Goal: Information Seeking & Learning: Learn about a topic

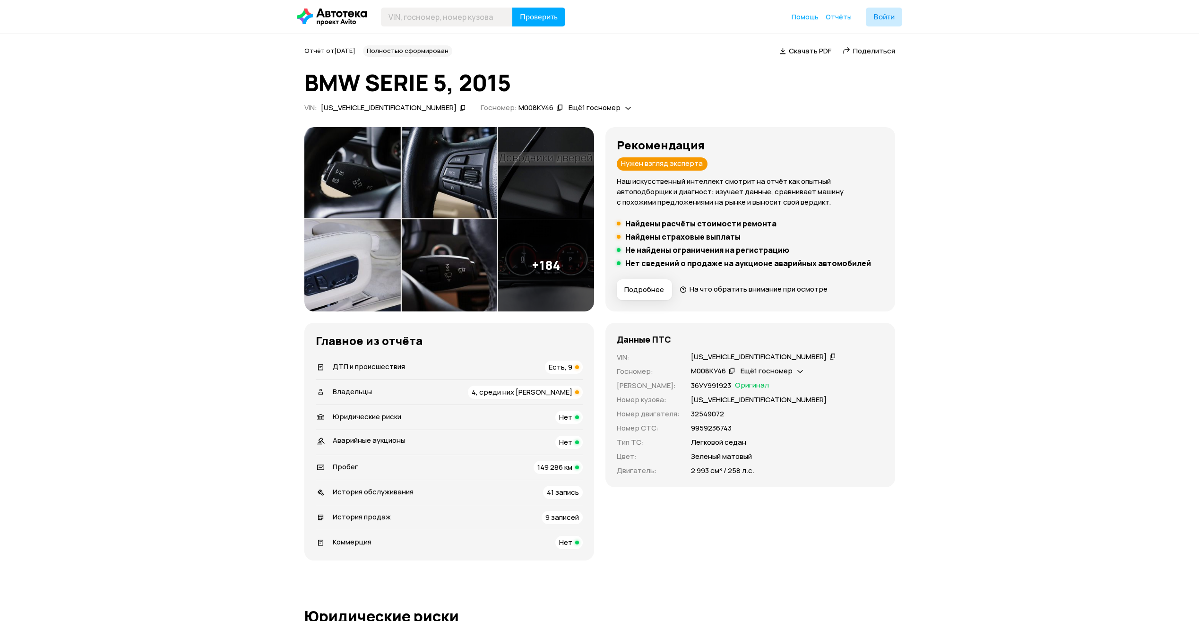
click at [572, 370] on span "Есть, 9" at bounding box center [561, 367] width 24 height 10
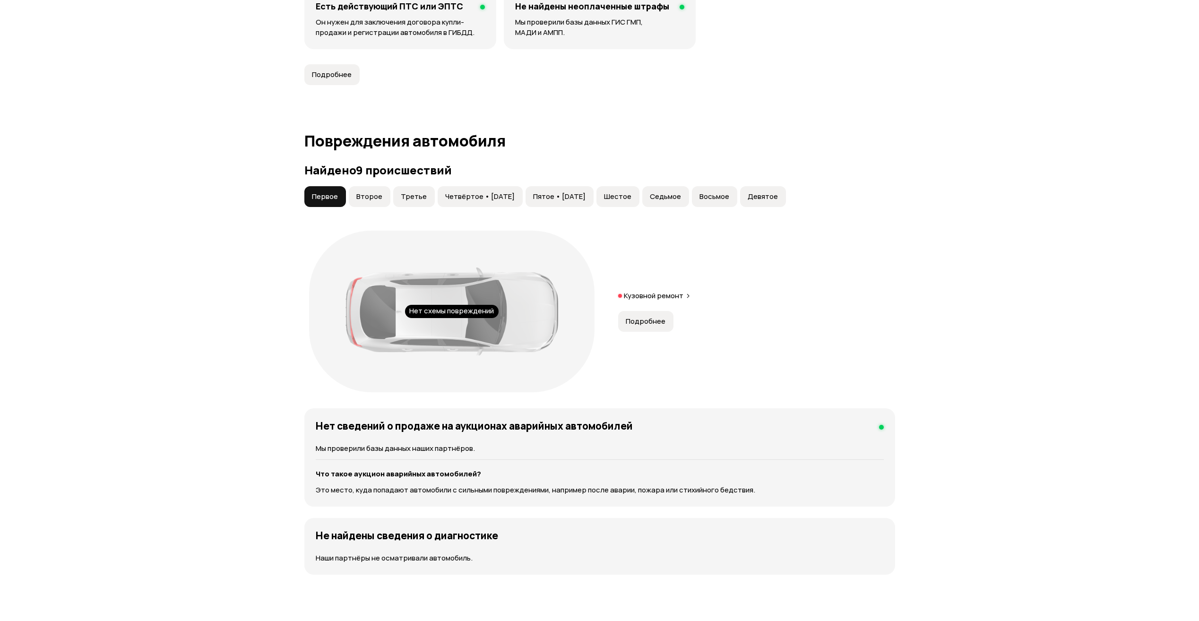
scroll to position [979, 0]
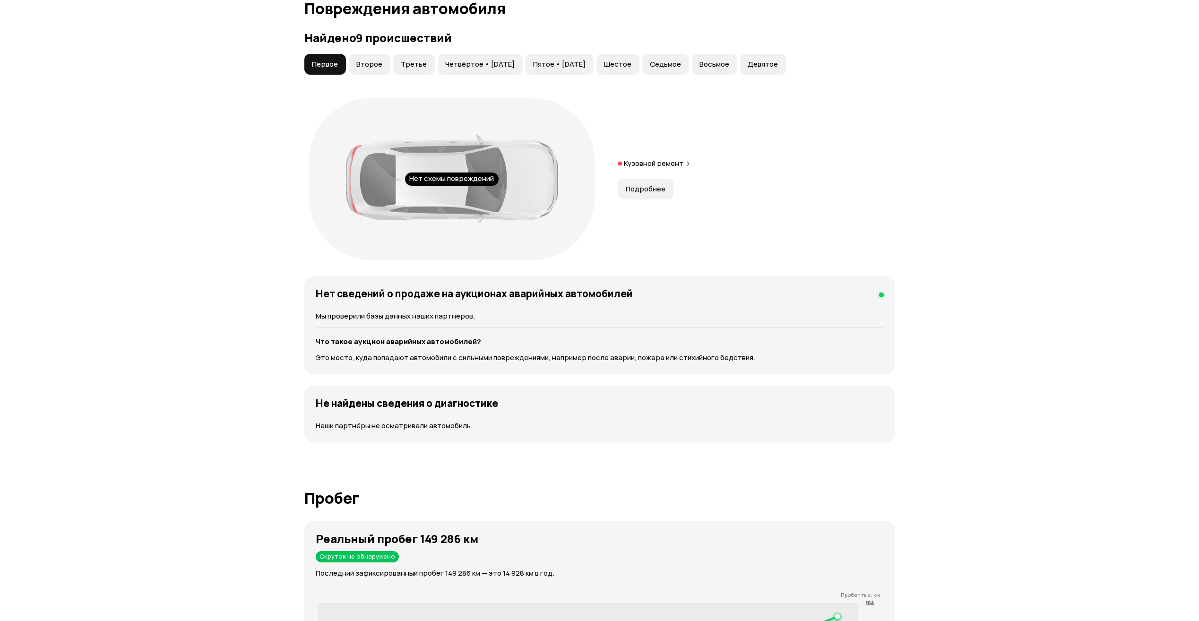
click at [625, 181] on button "Подробнее" at bounding box center [645, 189] width 55 height 21
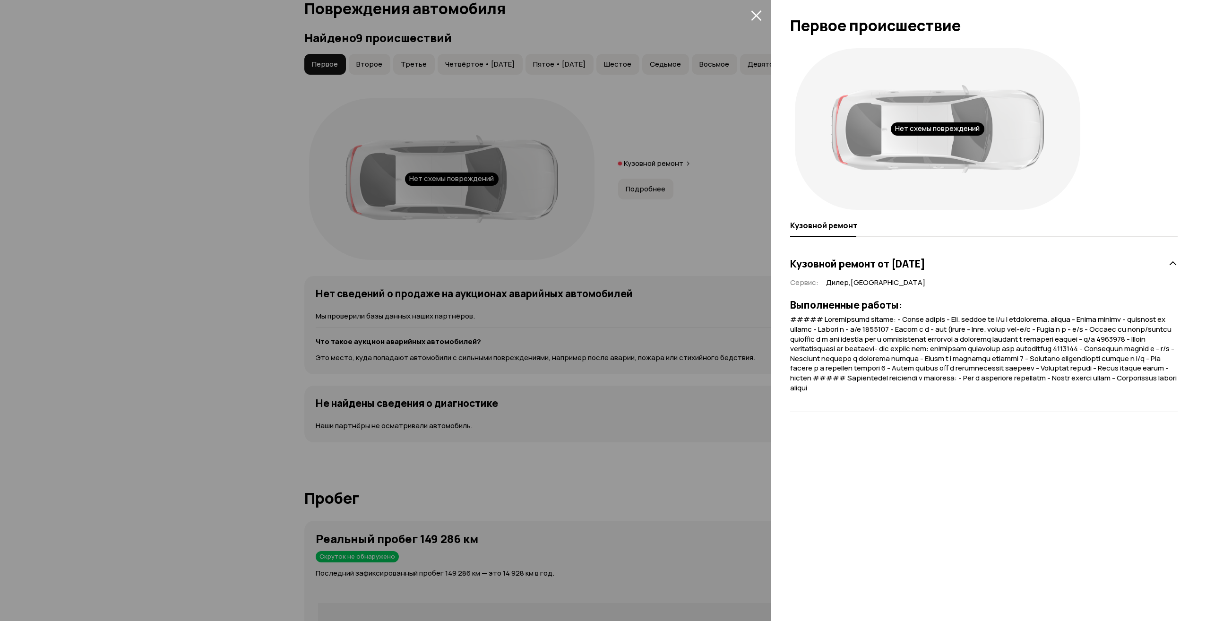
click at [697, 146] on div at bounding box center [603, 310] width 1206 height 621
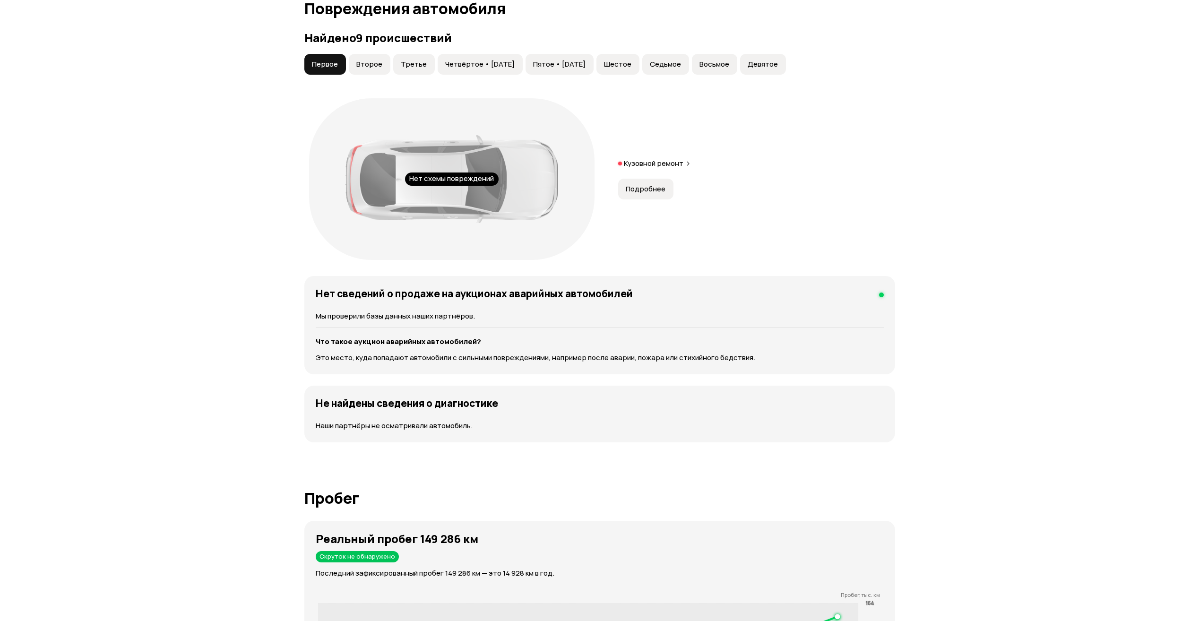
click at [369, 59] on button "Второе" at bounding box center [370, 64] width 42 height 21
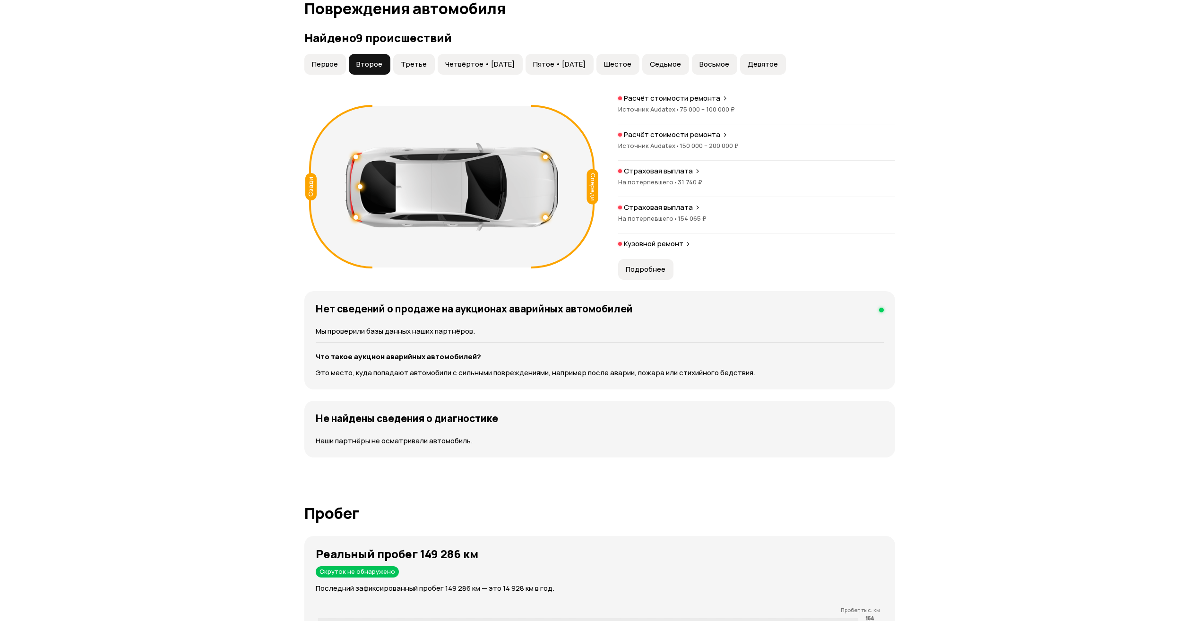
click at [419, 61] on span "Третье" at bounding box center [414, 64] width 26 height 9
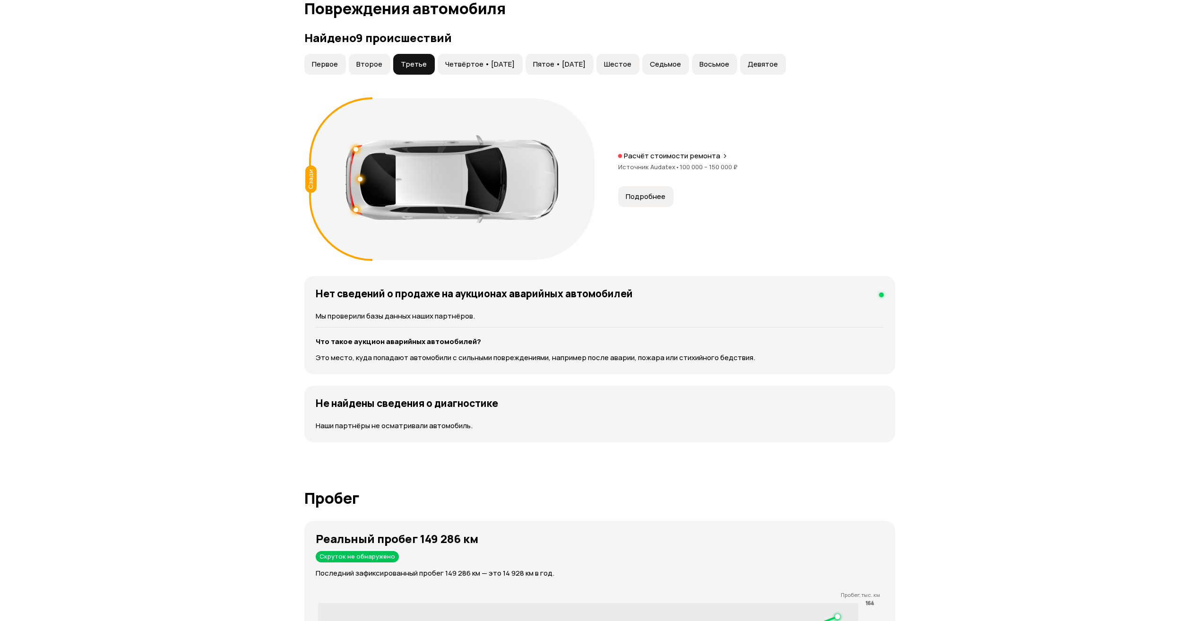
click at [471, 64] on span "Четвёртое • [DATE]" at bounding box center [479, 64] width 69 height 9
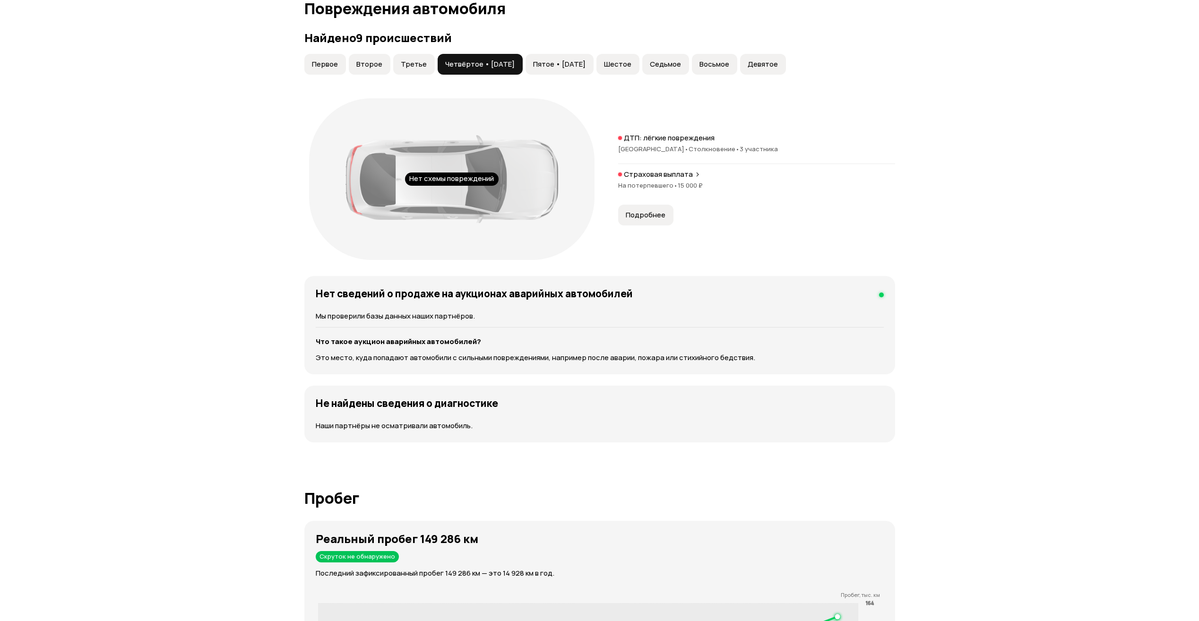
click at [583, 63] on span "Пятое • [DATE]" at bounding box center [559, 64] width 52 height 9
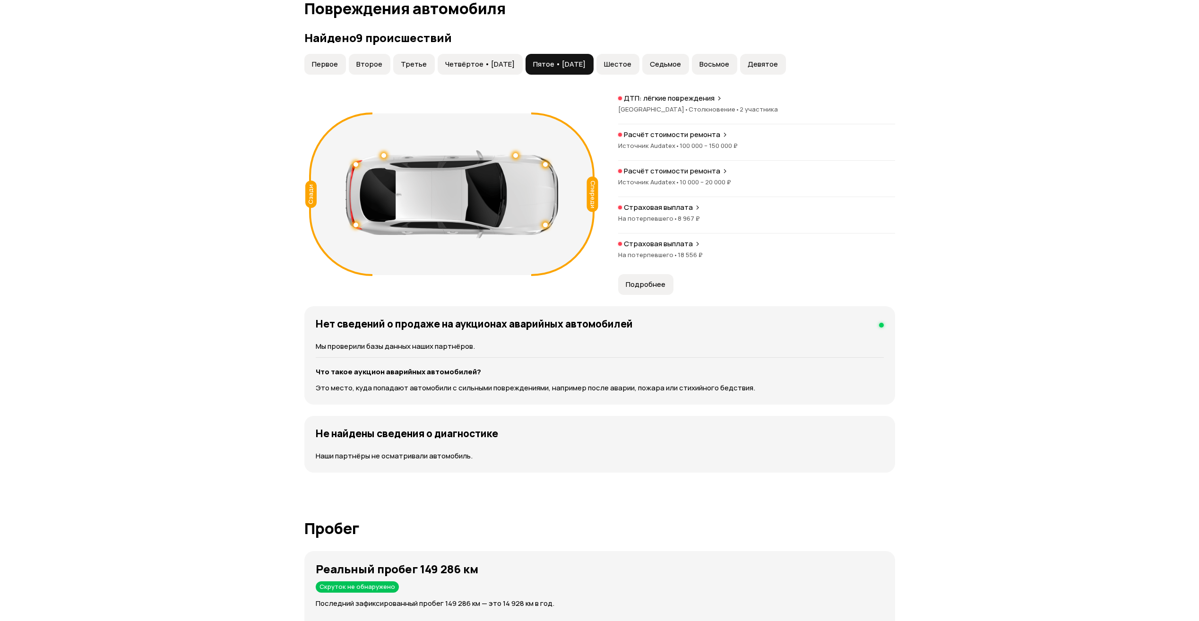
click at [459, 63] on span "Четвёртое • [DATE]" at bounding box center [479, 64] width 69 height 9
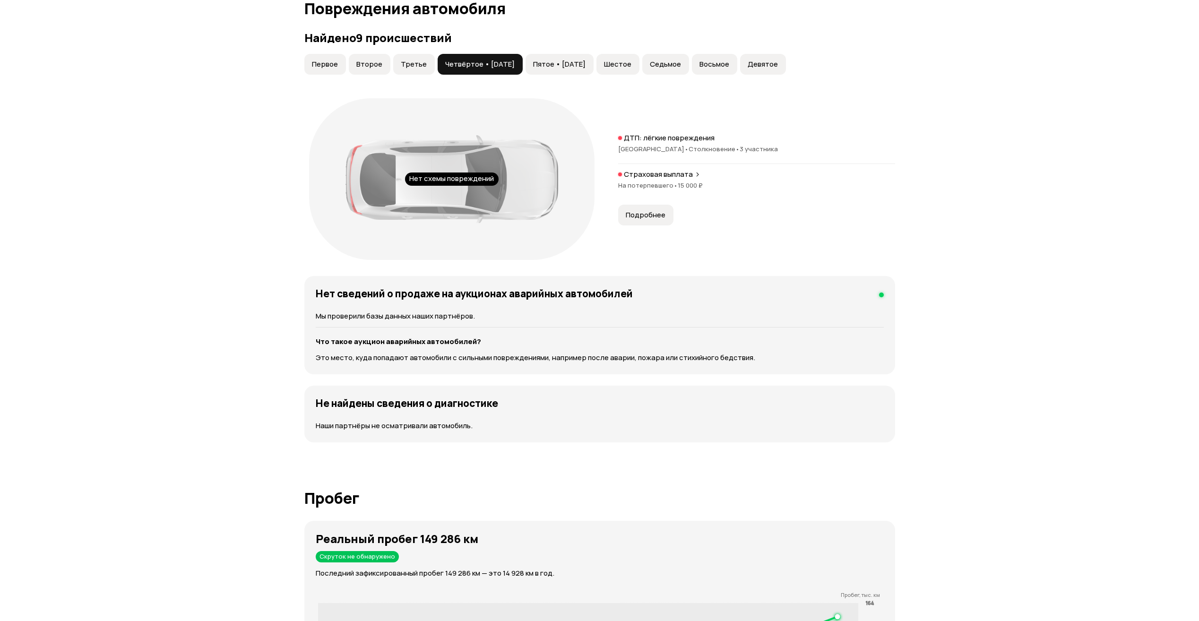
click at [431, 55] on div "Первое Второе Третье Четвёртое • [DATE] Пятое • [DATE] Шестое Седьмое Восьмое Д…" at bounding box center [545, 64] width 484 height 21
click at [415, 57] on button "Третье" at bounding box center [414, 64] width 42 height 21
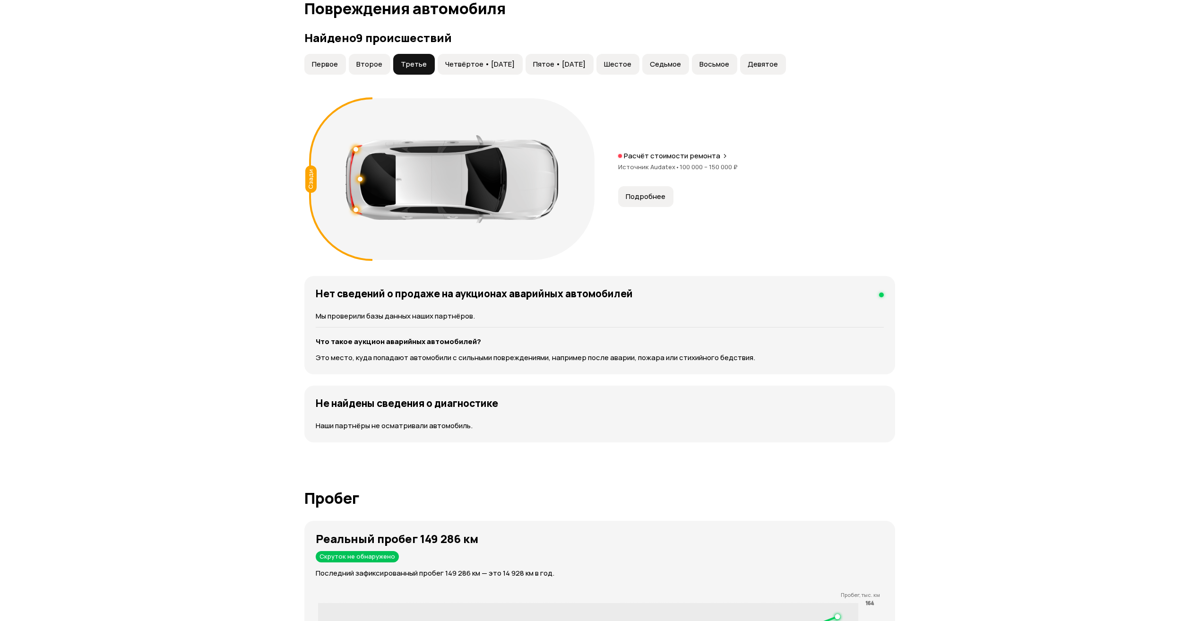
click at [490, 63] on span "Четвёртое • [DATE]" at bounding box center [479, 64] width 69 height 9
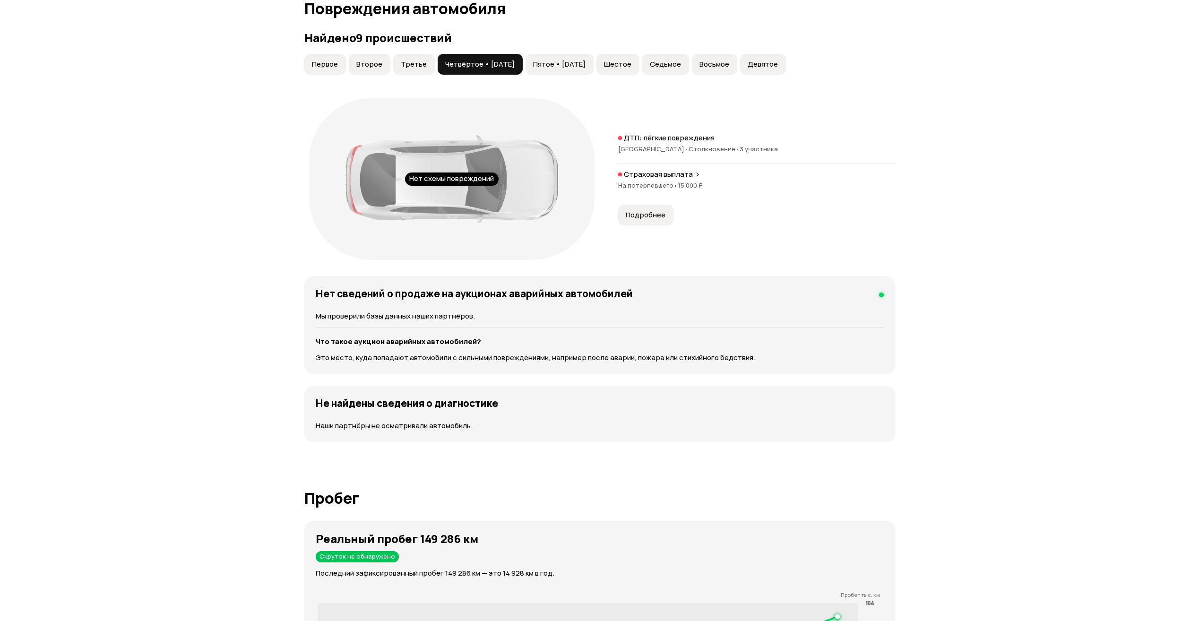
drag, startPoint x: 438, startPoint y: 63, endPoint x: 433, endPoint y: 63, distance: 5.2
click at [438, 63] on button "Четвёртое • [DATE]" at bounding box center [480, 64] width 85 height 21
click at [419, 63] on span "Третье" at bounding box center [414, 64] width 26 height 9
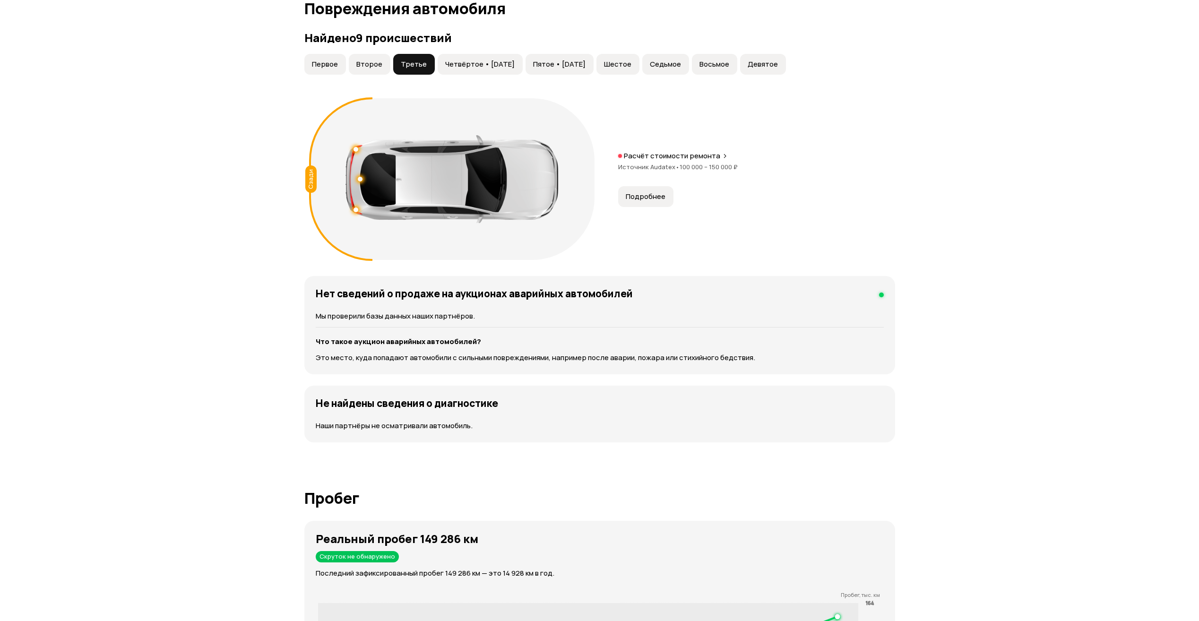
click at [656, 201] on span "Подробнее" at bounding box center [646, 196] width 40 height 9
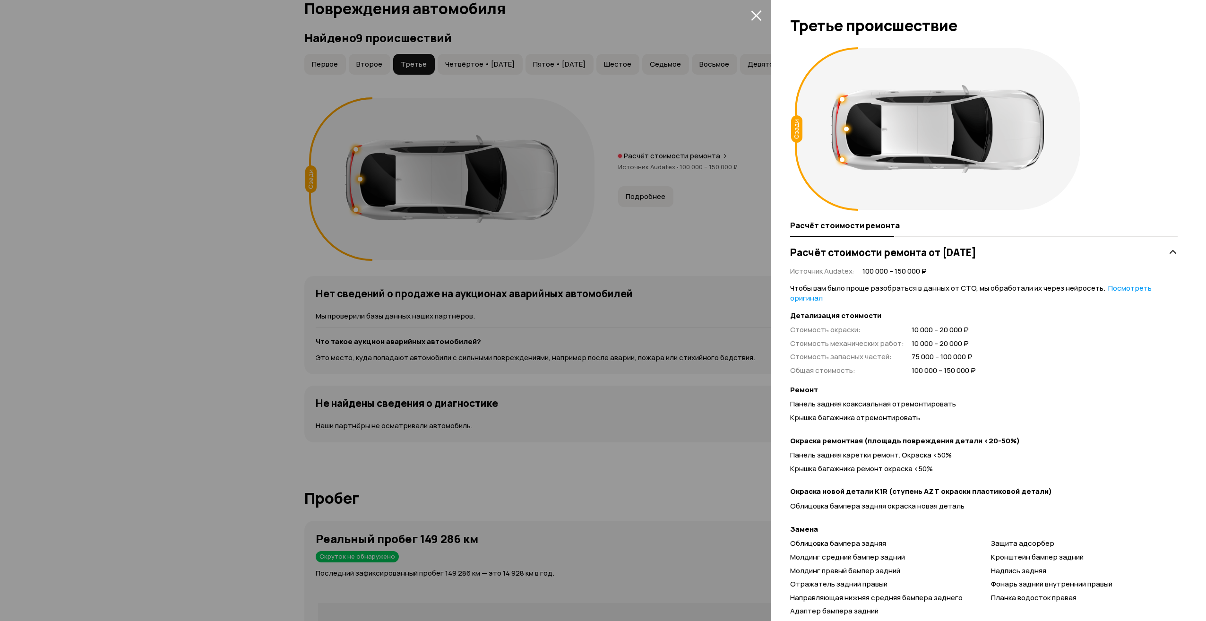
click at [724, 198] on div at bounding box center [603, 310] width 1206 height 621
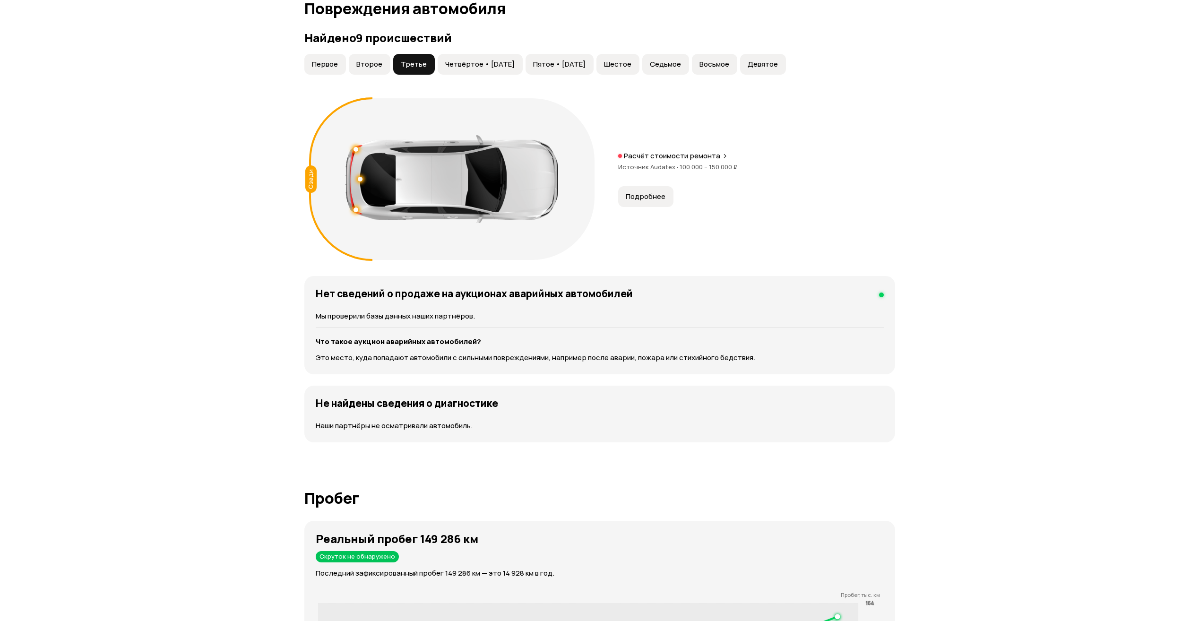
click at [585, 64] on span "Пятое • [DATE]" at bounding box center [559, 64] width 52 height 9
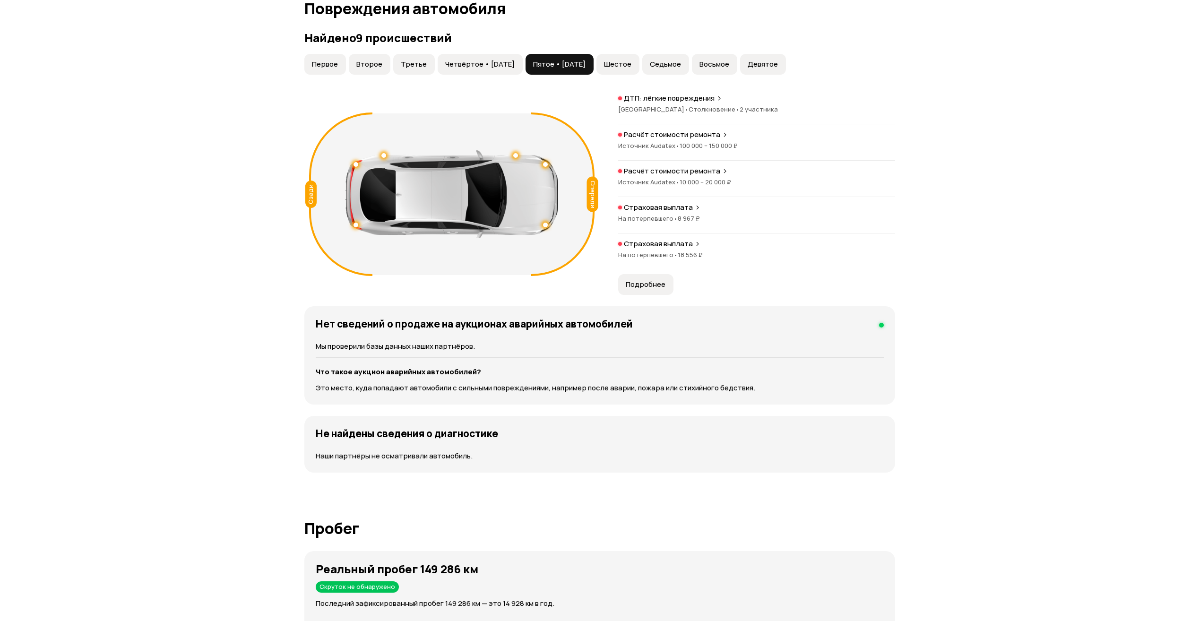
click at [670, 62] on button "Седьмое" at bounding box center [665, 64] width 47 height 21
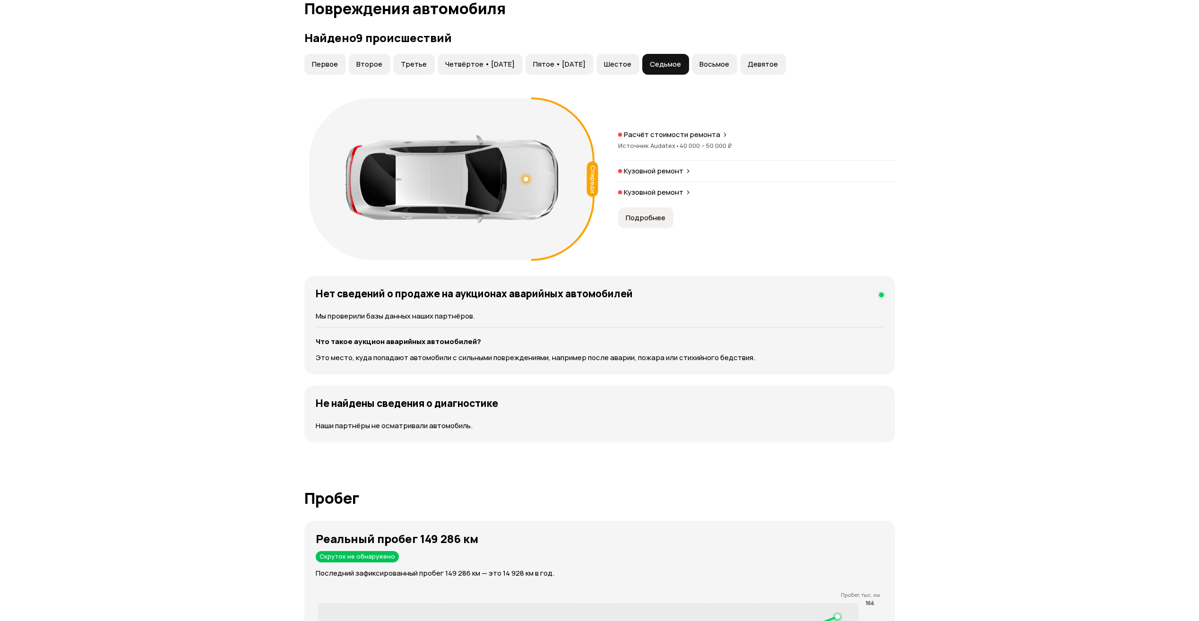
drag, startPoint x: 644, startPoint y: 62, endPoint x: 608, endPoint y: 62, distance: 35.4
click at [631, 62] on span "Шестое" at bounding box center [617, 64] width 27 height 9
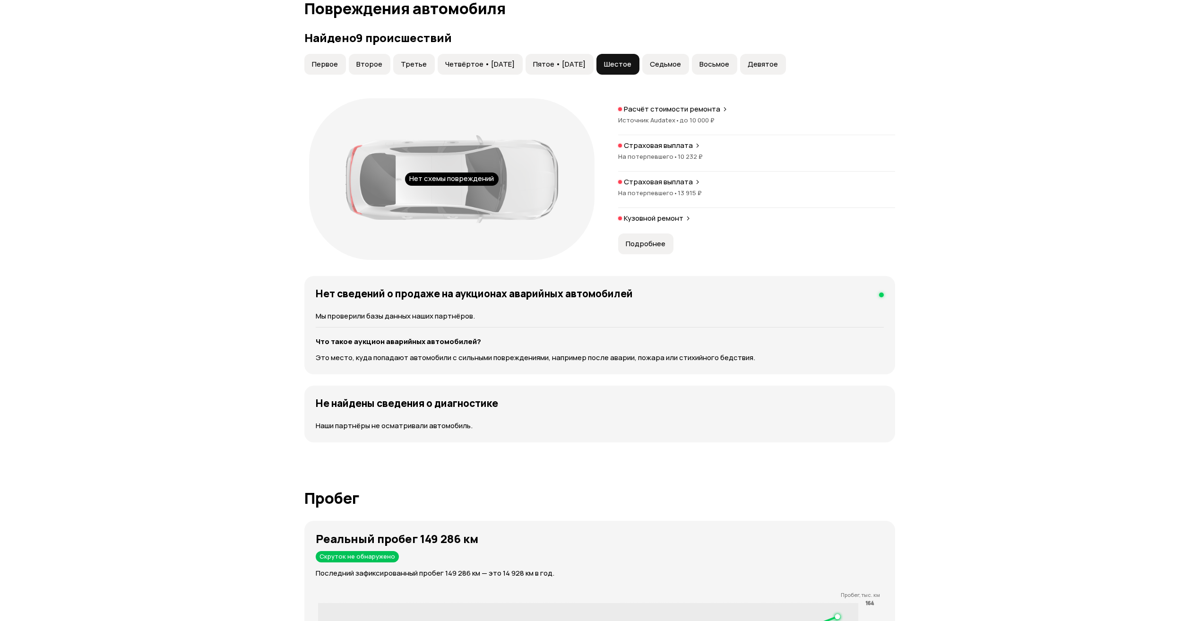
click at [585, 62] on span "Пятое • [DATE]" at bounding box center [559, 64] width 52 height 9
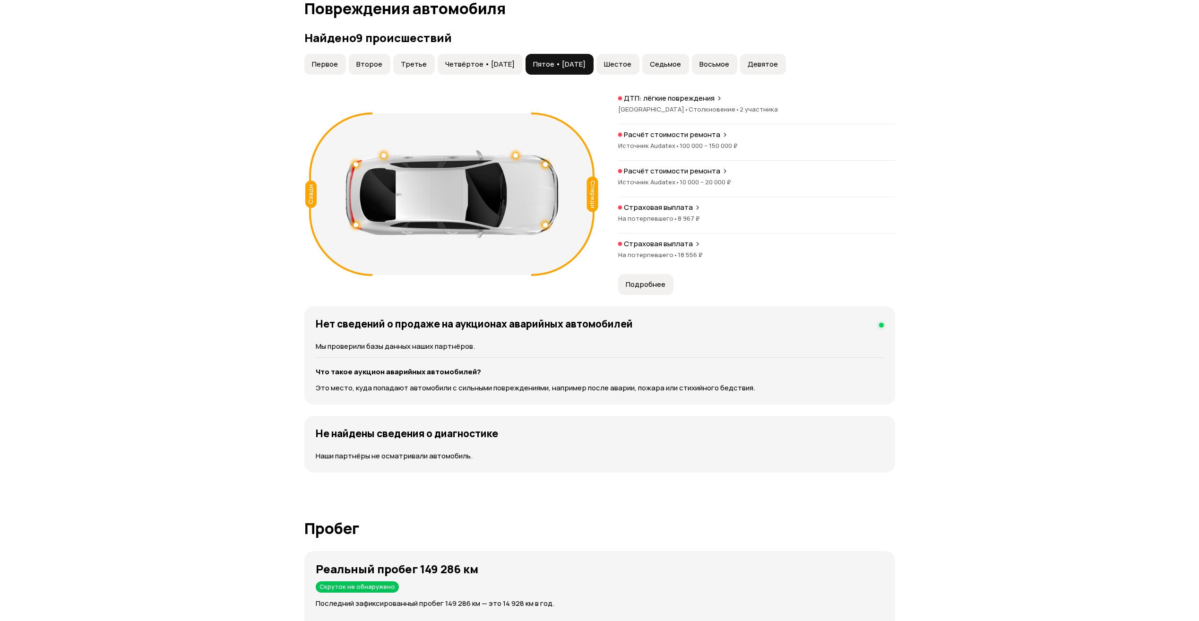
click at [631, 62] on span "Шестое" at bounding box center [617, 64] width 27 height 9
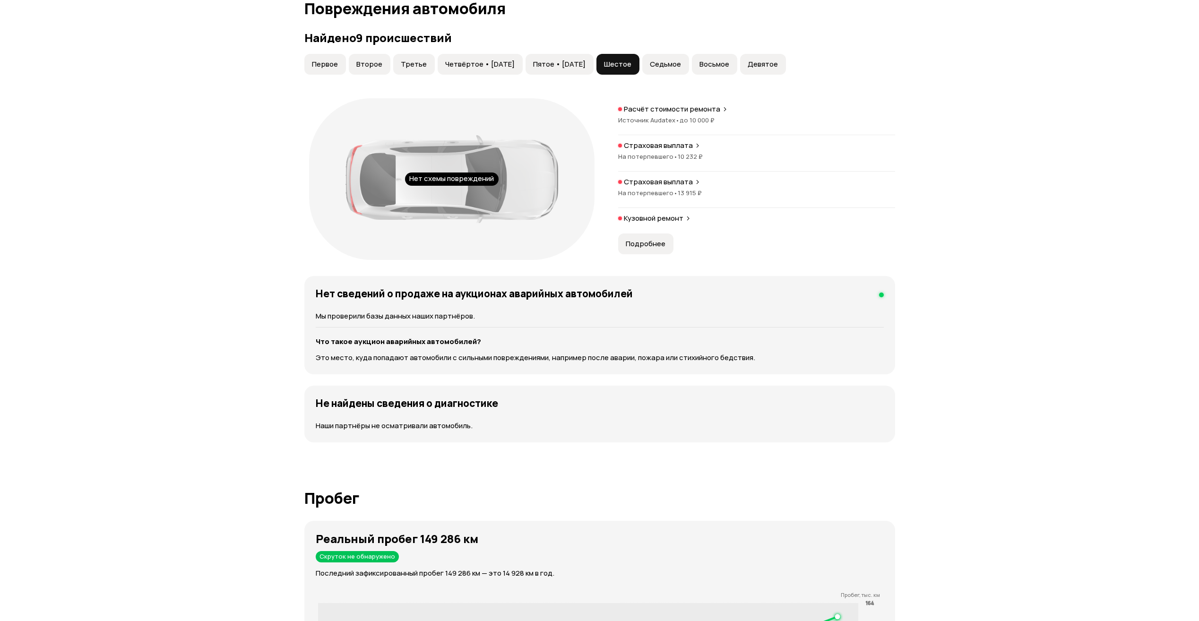
click at [681, 61] on span "Седьмое" at bounding box center [665, 64] width 31 height 9
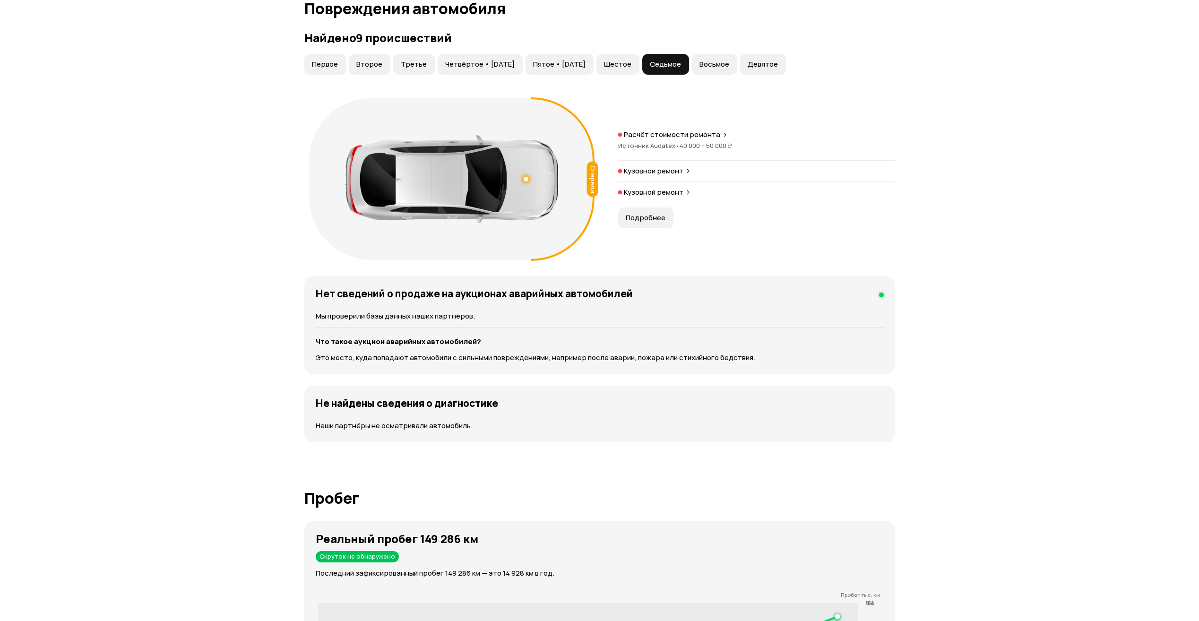
click at [722, 62] on button "Восьмое" at bounding box center [714, 64] width 45 height 21
click at [778, 64] on span "Девятое" at bounding box center [762, 64] width 30 height 9
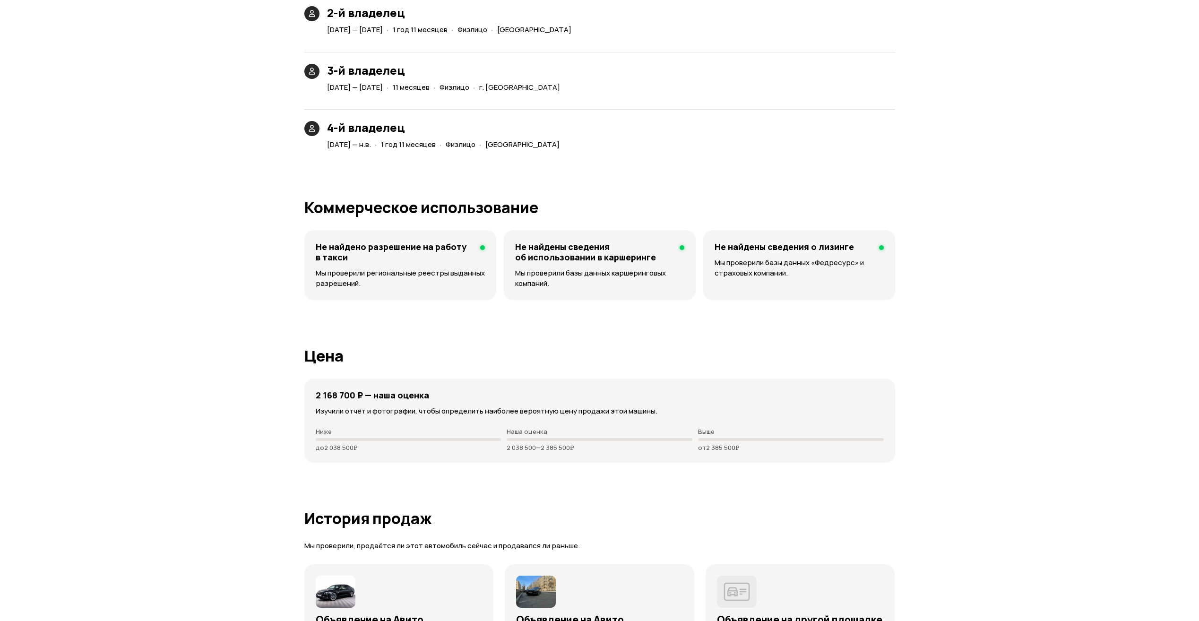
scroll to position [2349, 0]
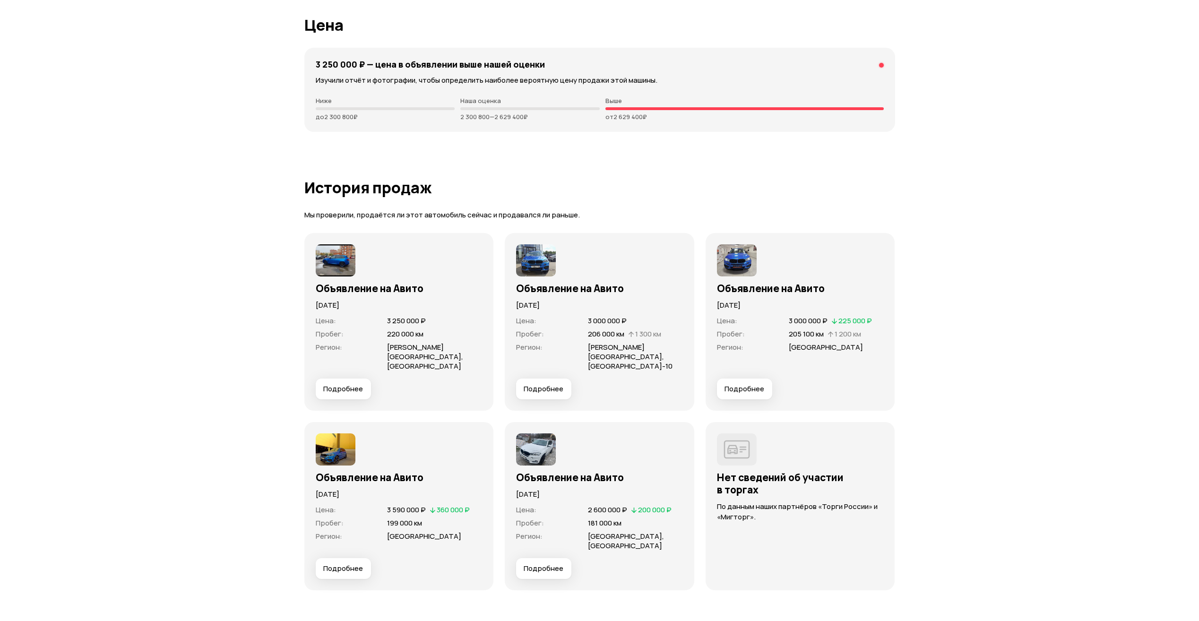
scroll to position [2551, 0]
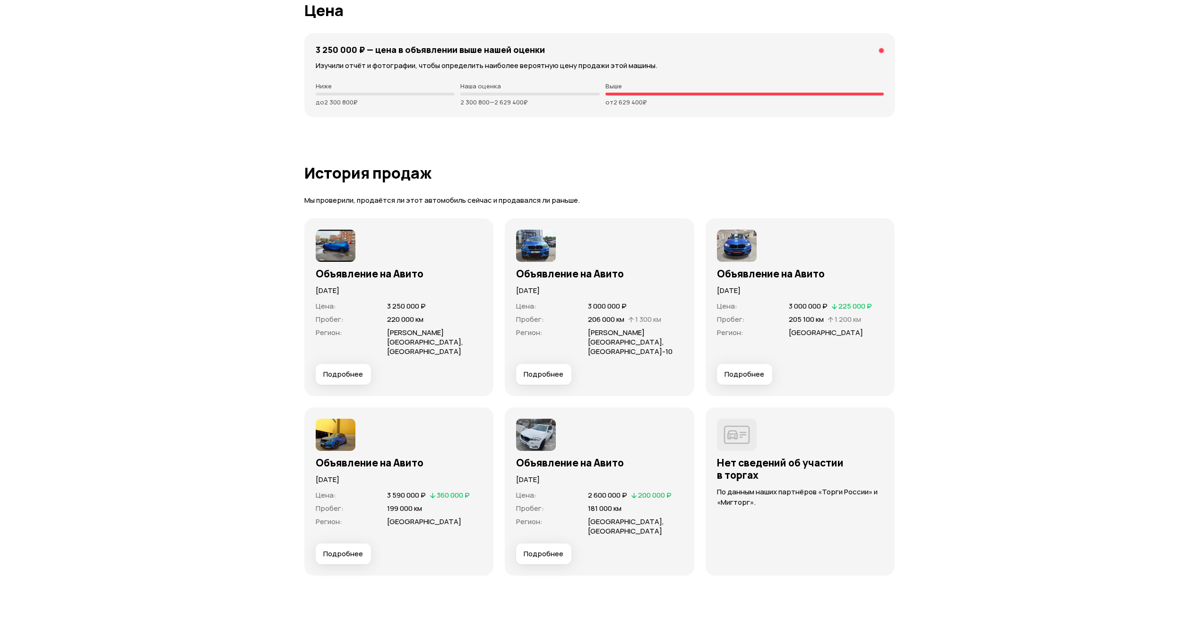
click at [556, 549] on span "Подробнее" at bounding box center [544, 553] width 40 height 9
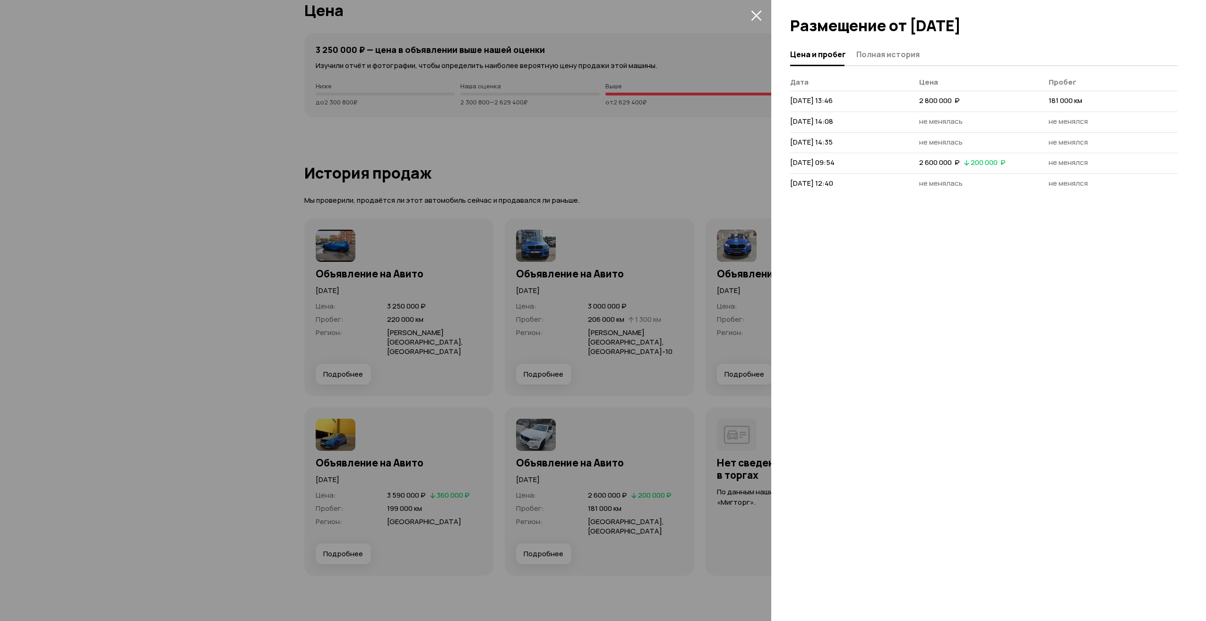
click at [659, 395] on div at bounding box center [603, 310] width 1206 height 621
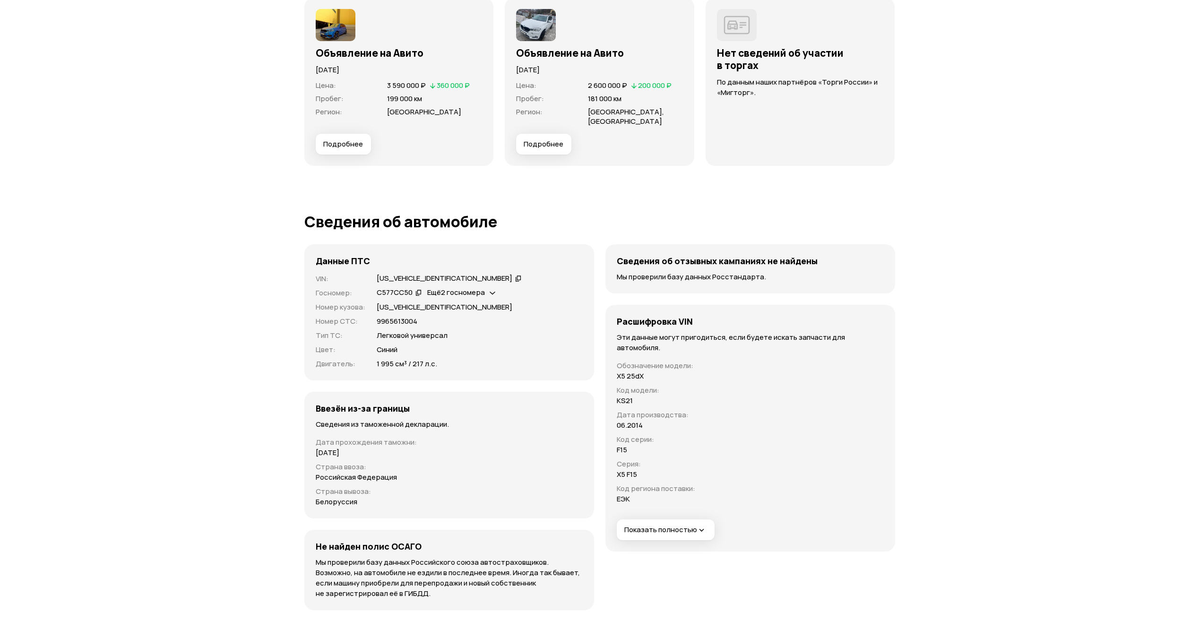
scroll to position [2977, 0]
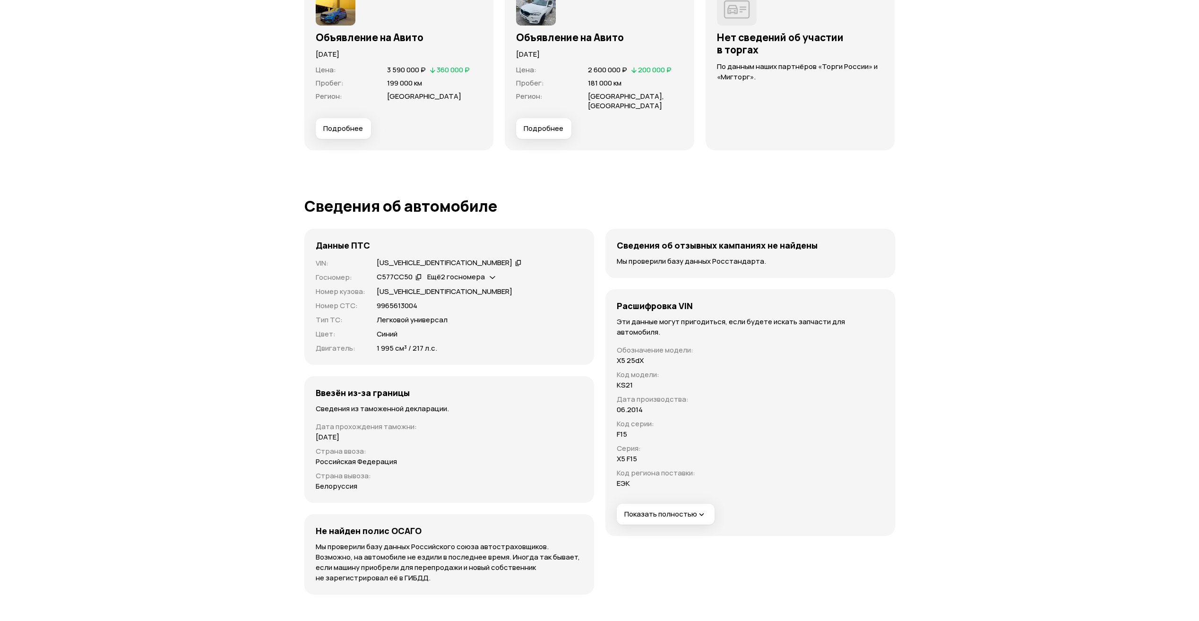
click at [702, 510] on icon "button" at bounding box center [701, 514] width 9 height 9
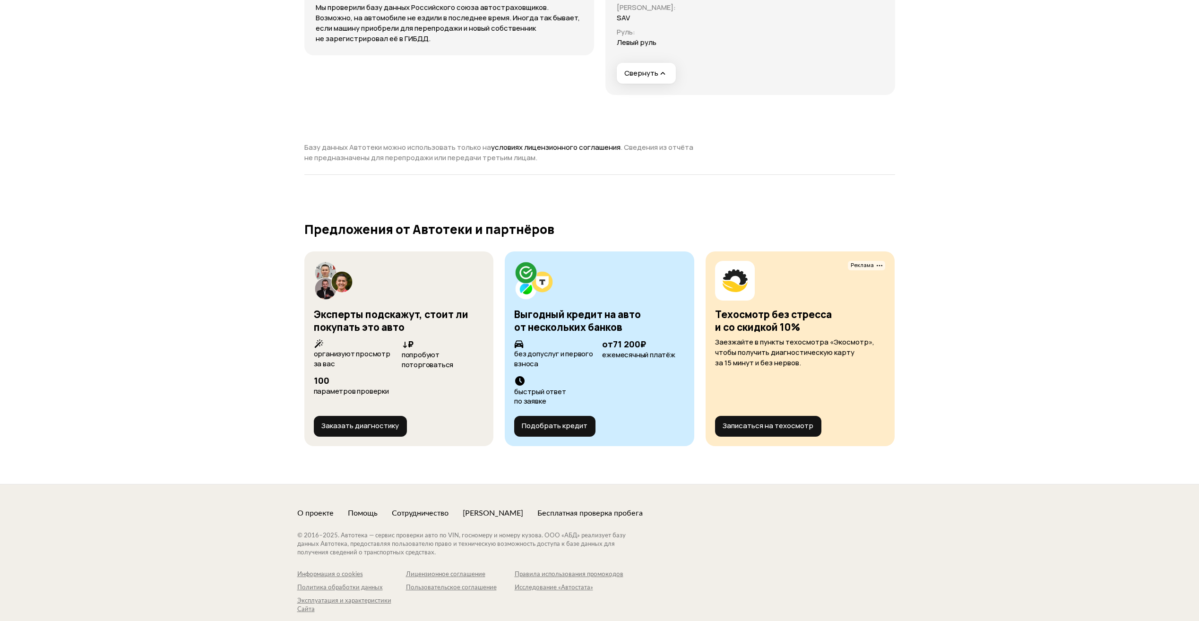
scroll to position [3523, 0]
